Goal: Task Accomplishment & Management: Use online tool/utility

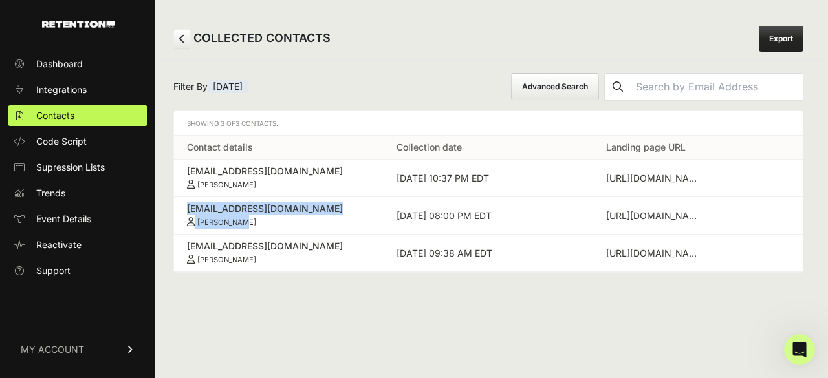
drag, startPoint x: 181, startPoint y: 207, endPoint x: 287, endPoint y: 217, distance: 105.9
click at [287, 217] on td "[EMAIL_ADDRESS][DOMAIN_NAME] [PERSON_NAME]" at bounding box center [279, 216] width 210 height 38
copy link "[EMAIL_ADDRESS][DOMAIN_NAME] [PERSON_NAME]"
drag, startPoint x: 182, startPoint y: 242, endPoint x: 261, endPoint y: 258, distance: 80.6
click at [261, 258] on td "[EMAIL_ADDRESS][DOMAIN_NAME] [PERSON_NAME]" at bounding box center [279, 254] width 210 height 38
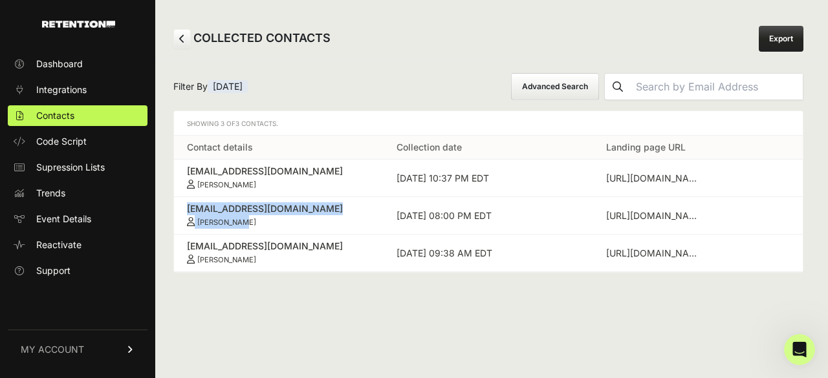
copy link "[EMAIL_ADDRESS][DOMAIN_NAME] [PERSON_NAME]"
click at [65, 115] on span "Contacts" at bounding box center [55, 115] width 38 height 13
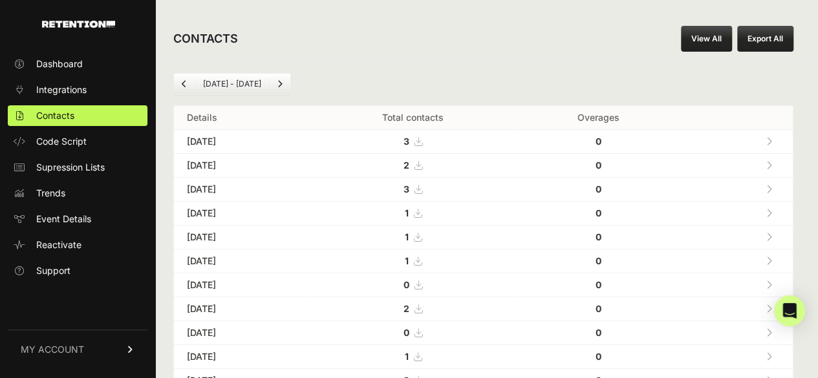
click at [772, 212] on icon at bounding box center [770, 213] width 6 height 9
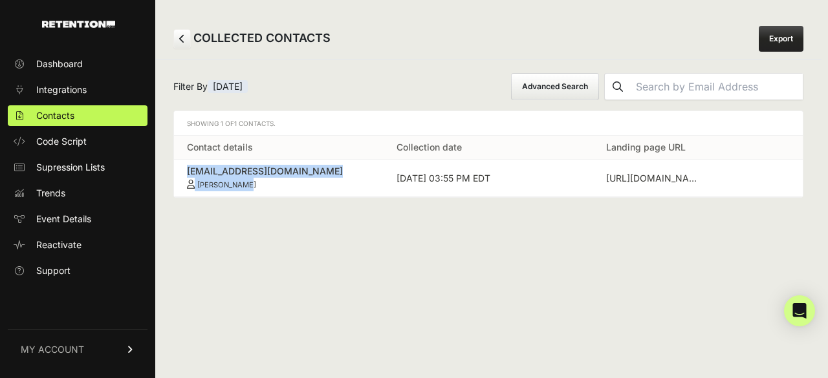
drag, startPoint x: 180, startPoint y: 168, endPoint x: 261, endPoint y: 179, distance: 82.3
click at [261, 179] on td "[EMAIL_ADDRESS][DOMAIN_NAME] [PERSON_NAME]" at bounding box center [279, 179] width 210 height 38
copy link "[EMAIL_ADDRESS][DOMAIN_NAME] [PERSON_NAME]"
